Goal: Check status: Check status

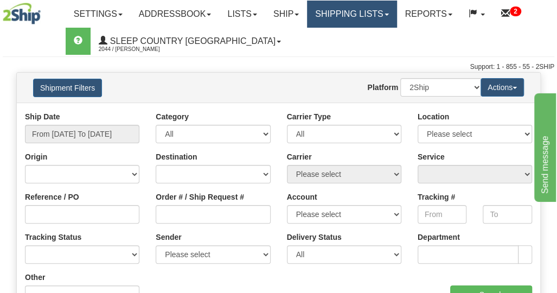
drag, startPoint x: 0, startPoint y: 0, endPoint x: 348, endPoint y: 19, distance: 348.5
click at [348, 19] on link "Shipping lists" at bounding box center [351, 14] width 89 height 27
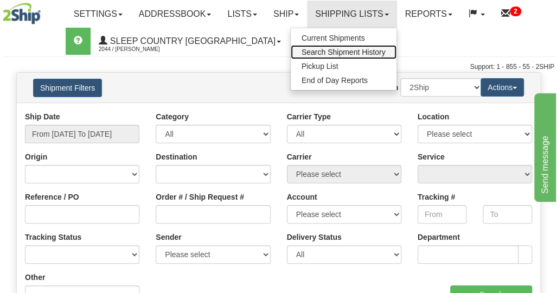
click at [343, 53] on span "Search Shipment History" at bounding box center [343, 52] width 84 height 9
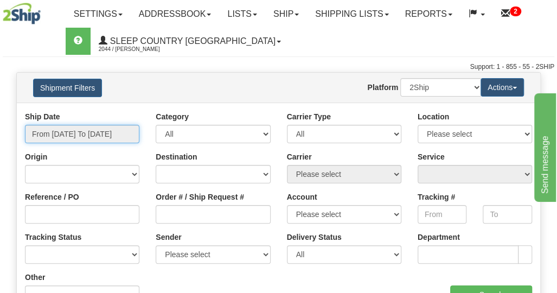
click at [74, 132] on input "From 09/11/2025 To 09/12/2025" at bounding box center [82, 134] width 114 height 18
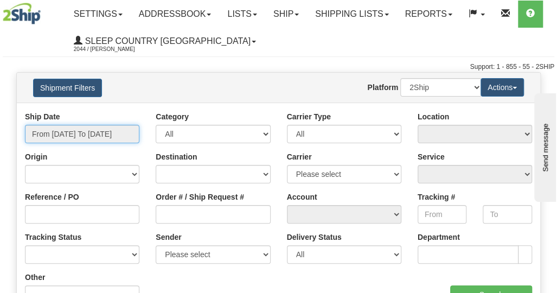
click at [81, 132] on input "From 09/11/2025 To 09/12/2025" at bounding box center [82, 134] width 114 height 18
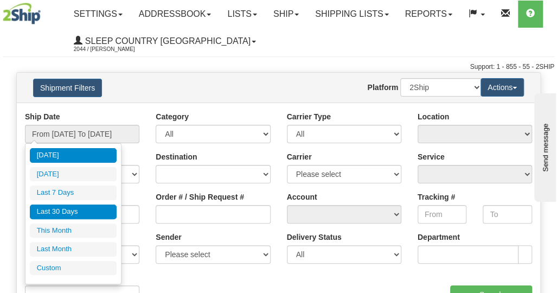
click at [69, 209] on li "Last 30 Days" at bounding box center [73, 211] width 87 height 15
type input "From 08/14/2025 To 09/12/2025"
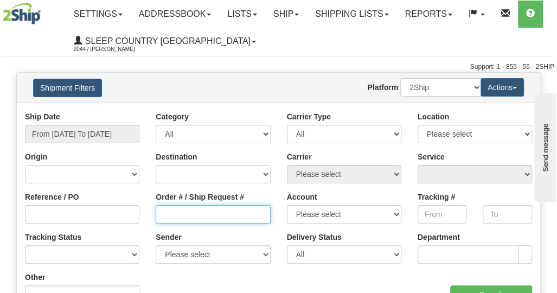
click at [179, 216] on input "Order # / Ship Request #" at bounding box center [213, 214] width 114 height 18
paste input "9000I055250"
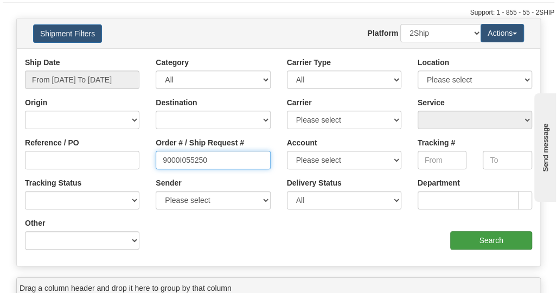
type input "9000I055250"
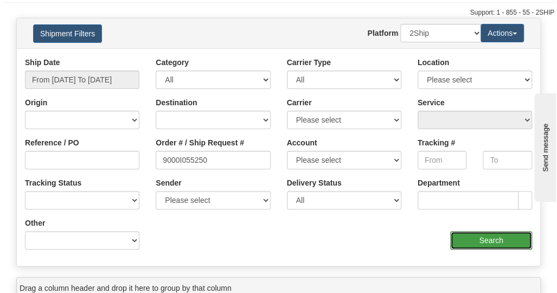
click at [470, 236] on input "Search" at bounding box center [491, 240] width 82 height 18
